Goal: Information Seeking & Learning: Learn about a topic

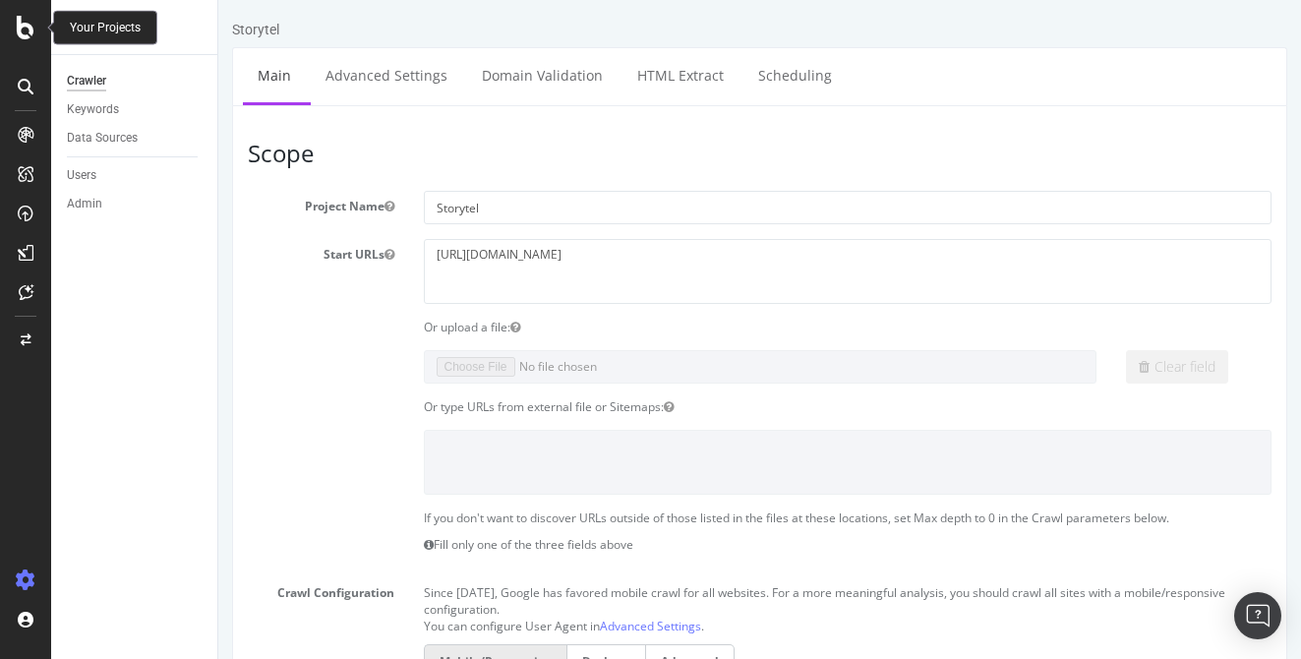
click at [24, 31] on icon at bounding box center [26, 28] width 18 height 24
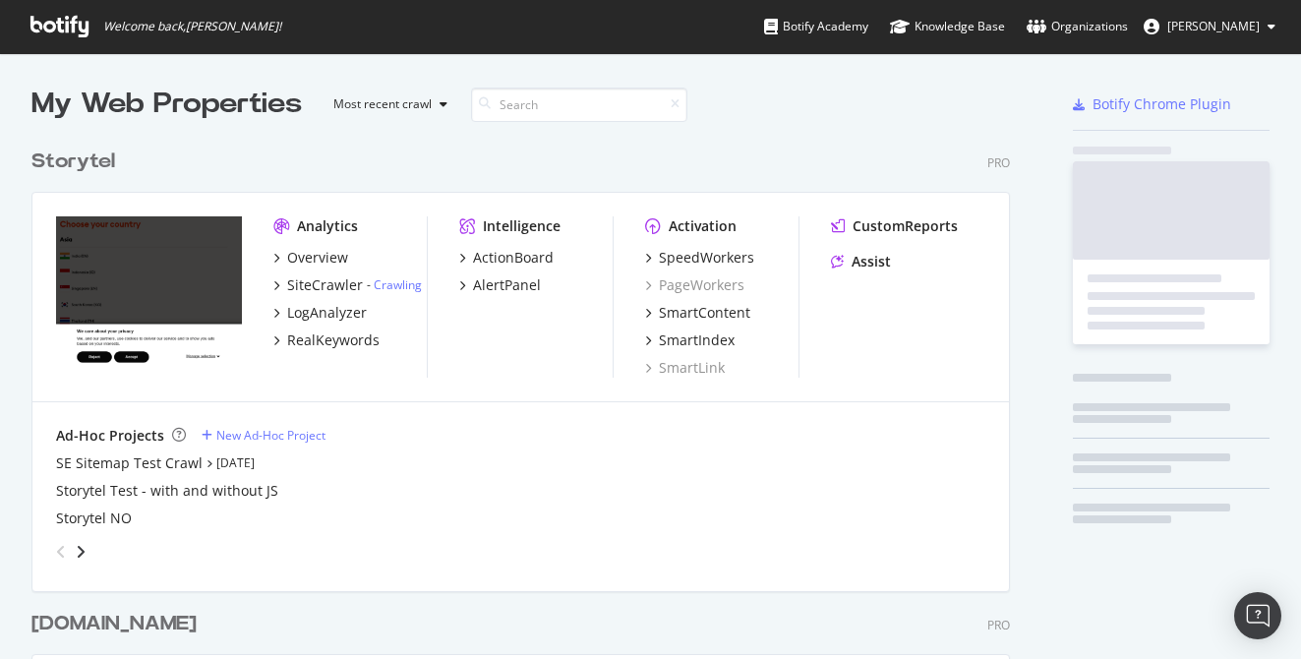
scroll to position [659, 1301]
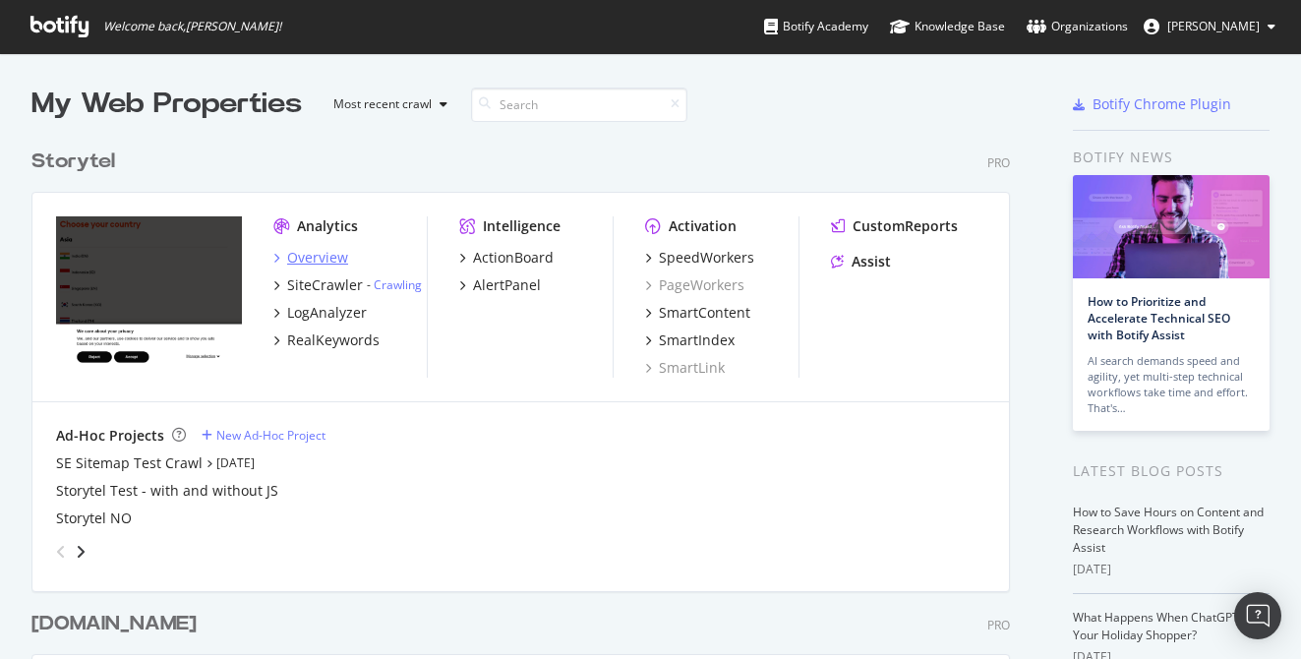
click at [318, 256] on div "Overview" at bounding box center [317, 258] width 61 height 20
